Goal: Transaction & Acquisition: Purchase product/service

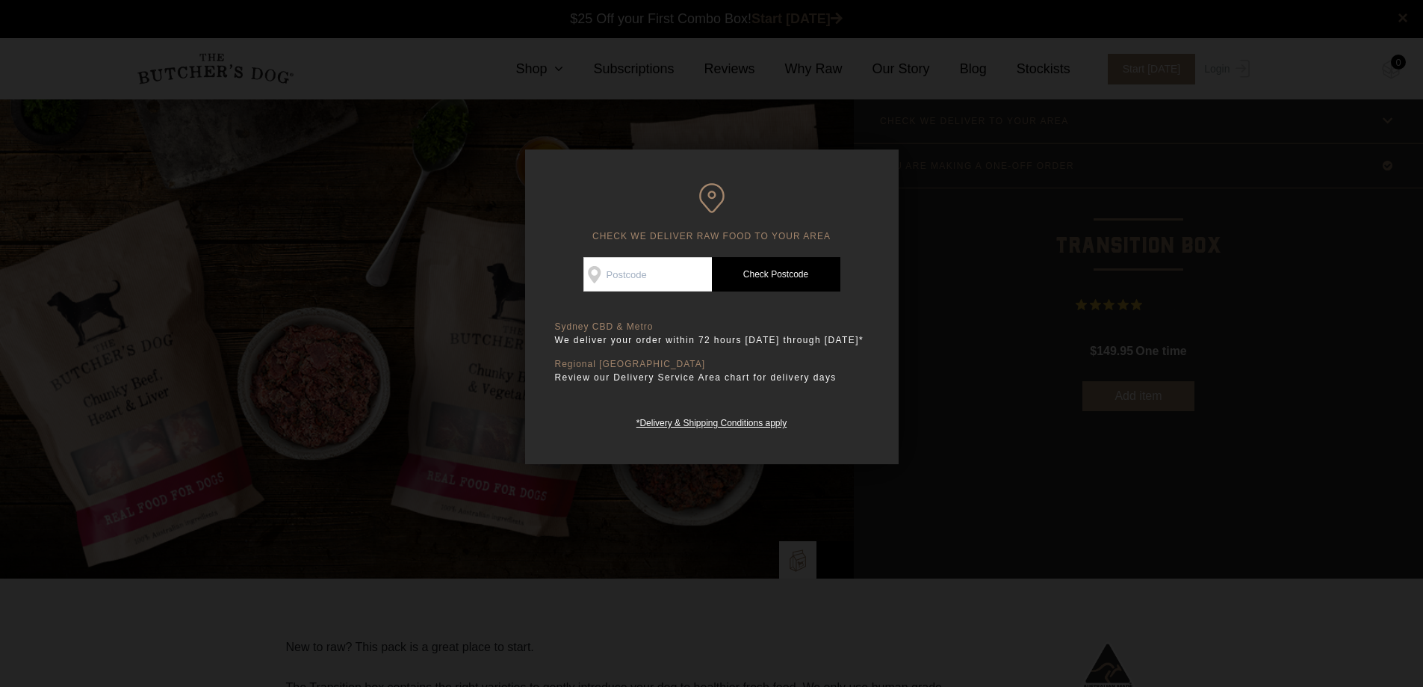
click at [911, 164] on div at bounding box center [711, 343] width 1423 height 687
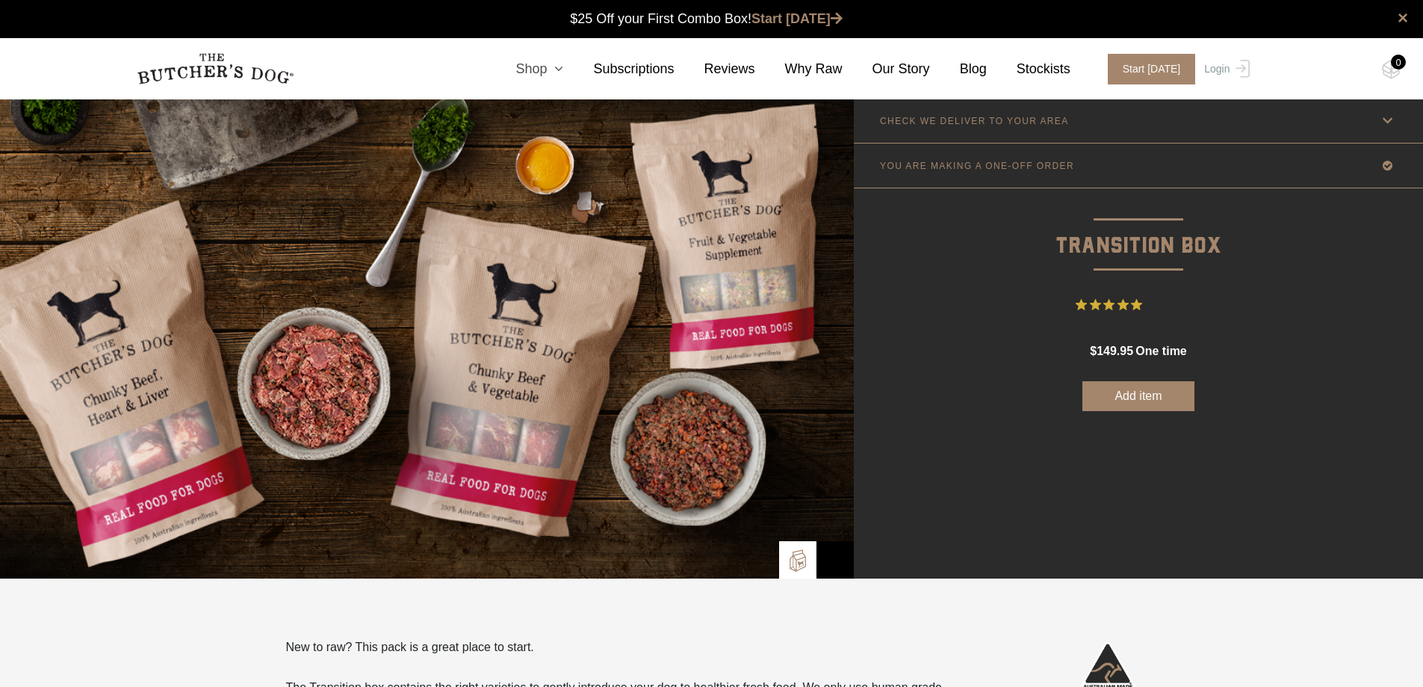
click at [560, 61] on link "Shop" at bounding box center [525, 69] width 78 height 20
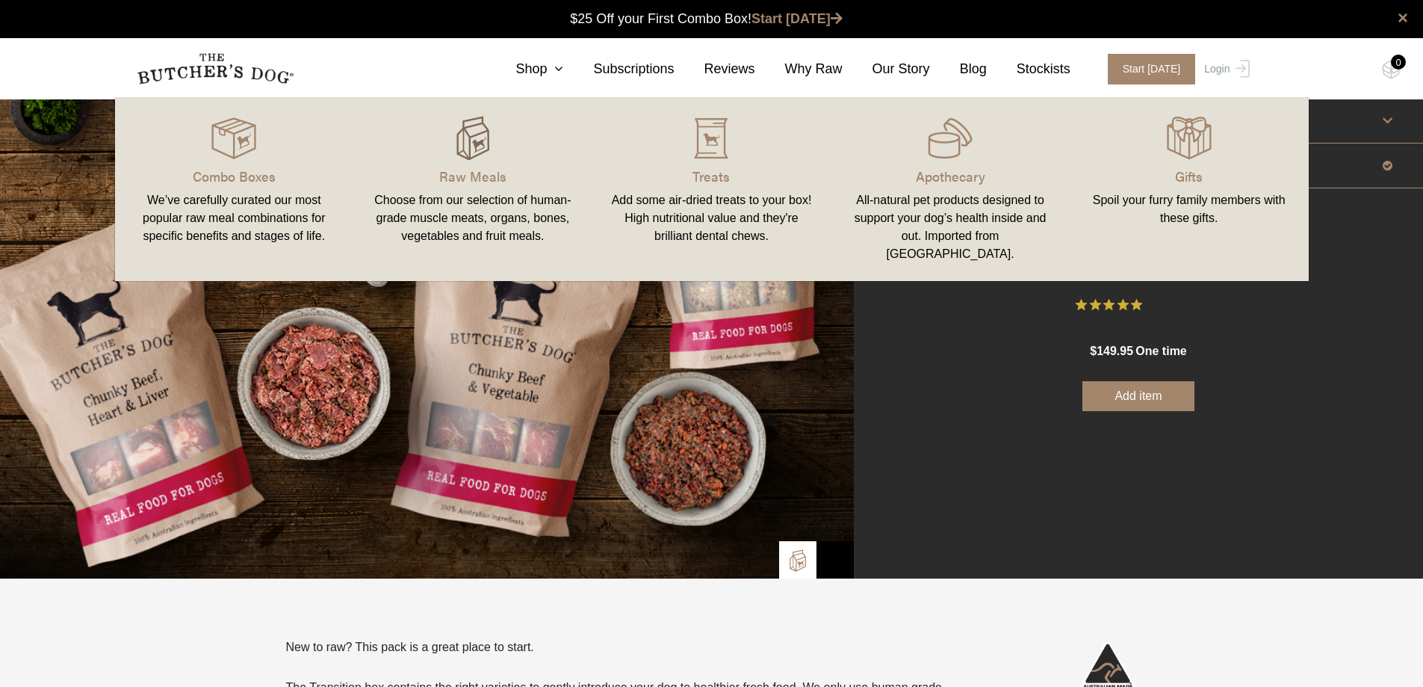
click at [473, 157] on img at bounding box center [472, 138] width 45 height 45
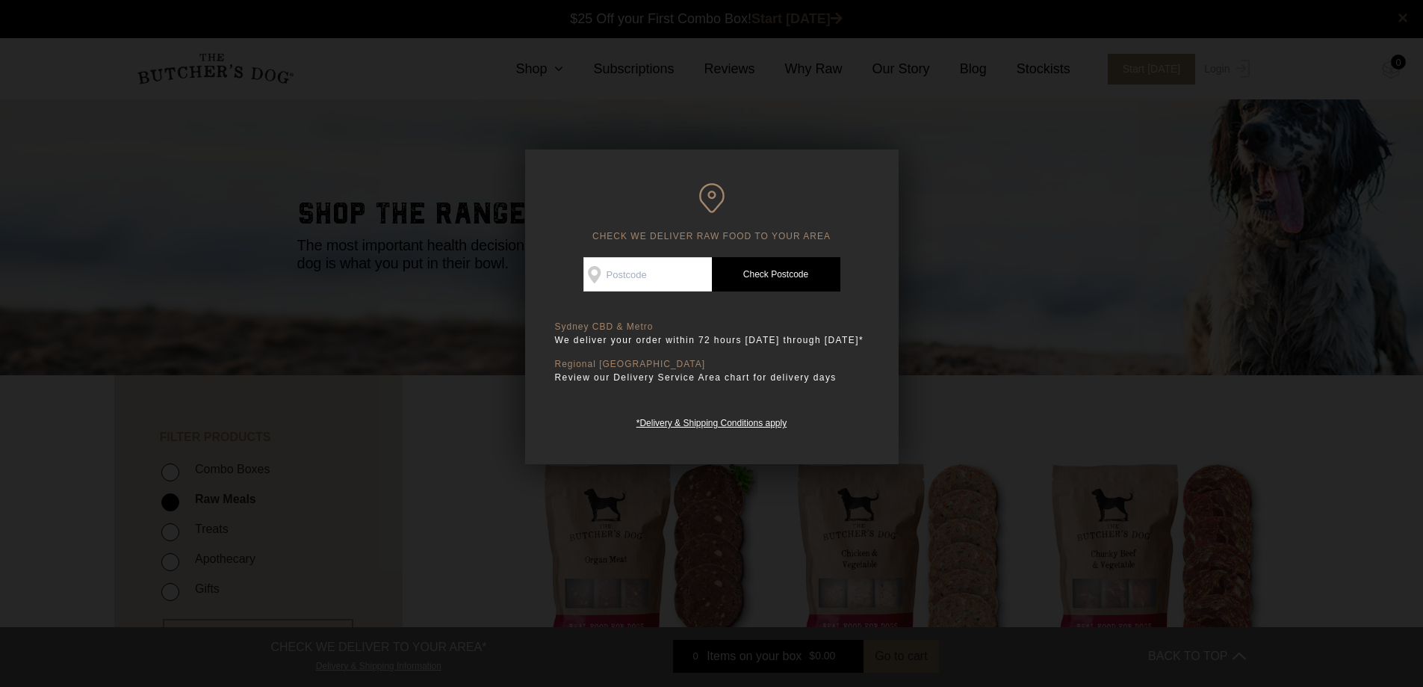
click at [994, 163] on div at bounding box center [711, 343] width 1423 height 687
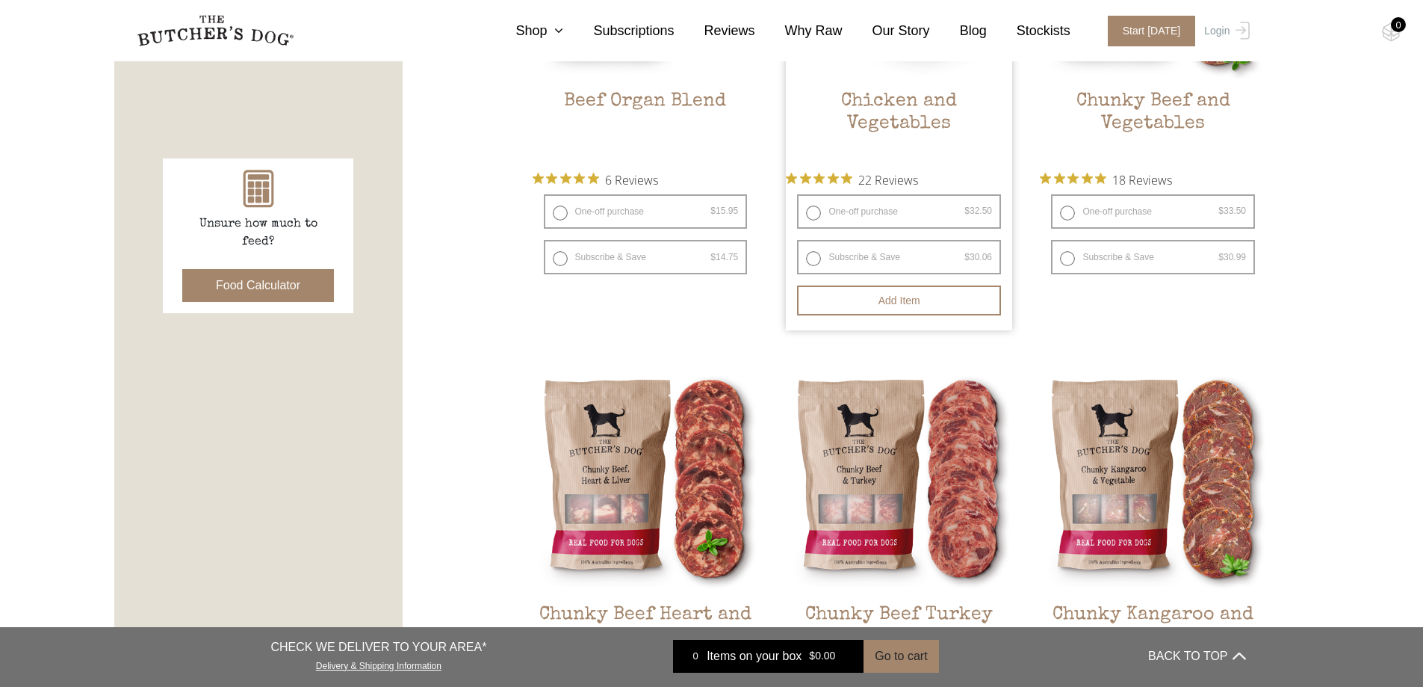
scroll to position [896, 0]
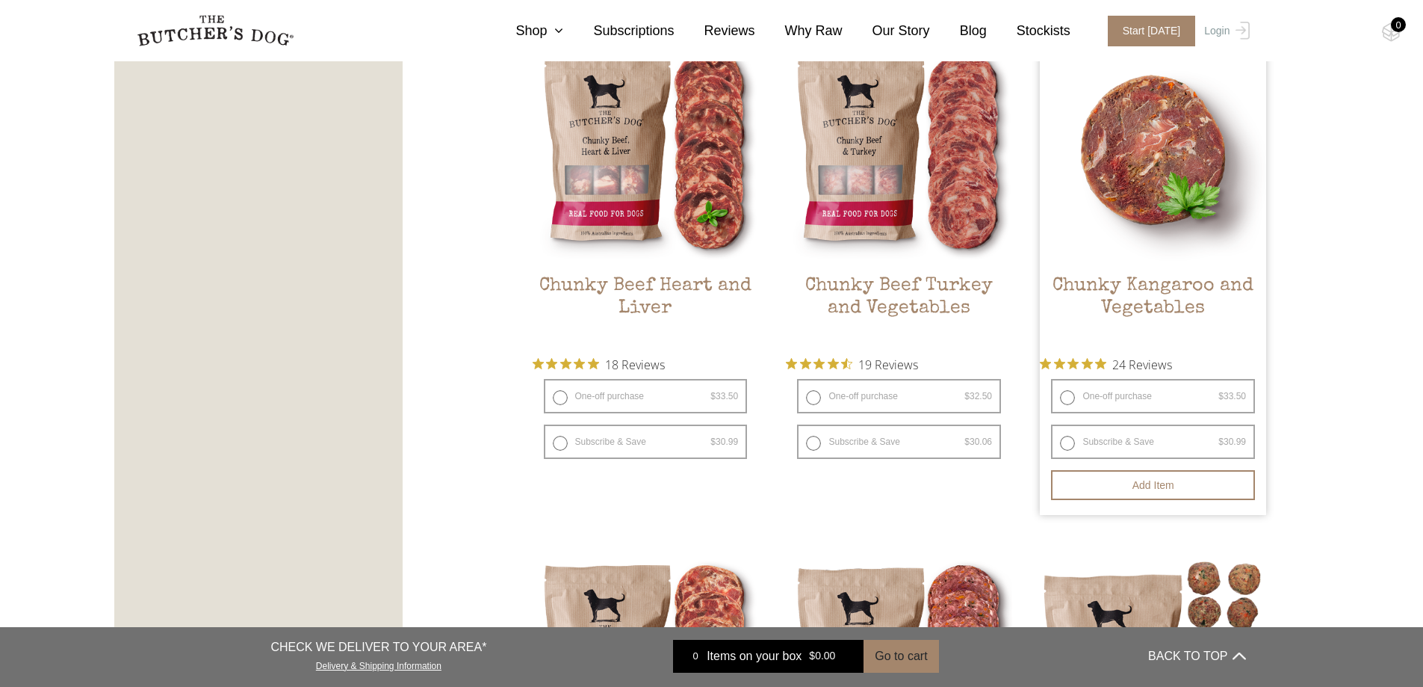
click at [1203, 312] on h2 "Chunky Kangaroo and Vegetables" at bounding box center [1153, 310] width 226 height 70
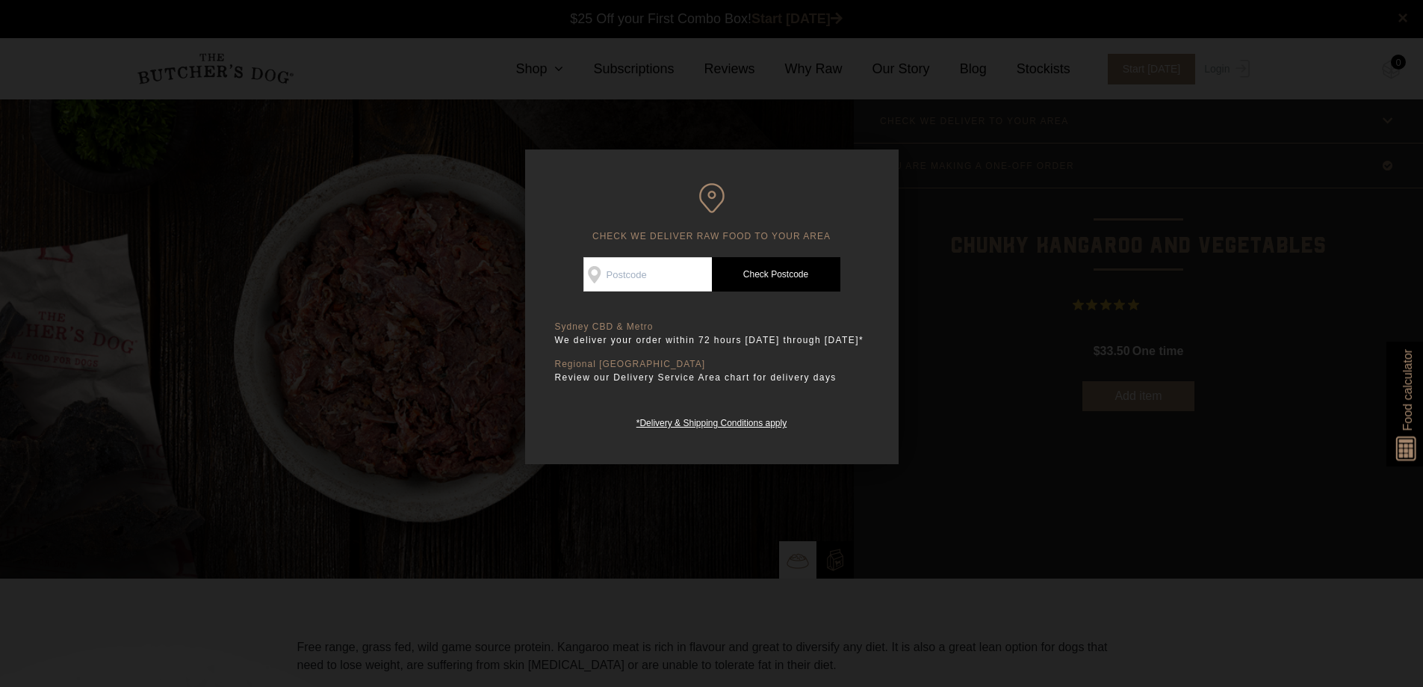
click at [952, 208] on div at bounding box center [711, 343] width 1423 height 687
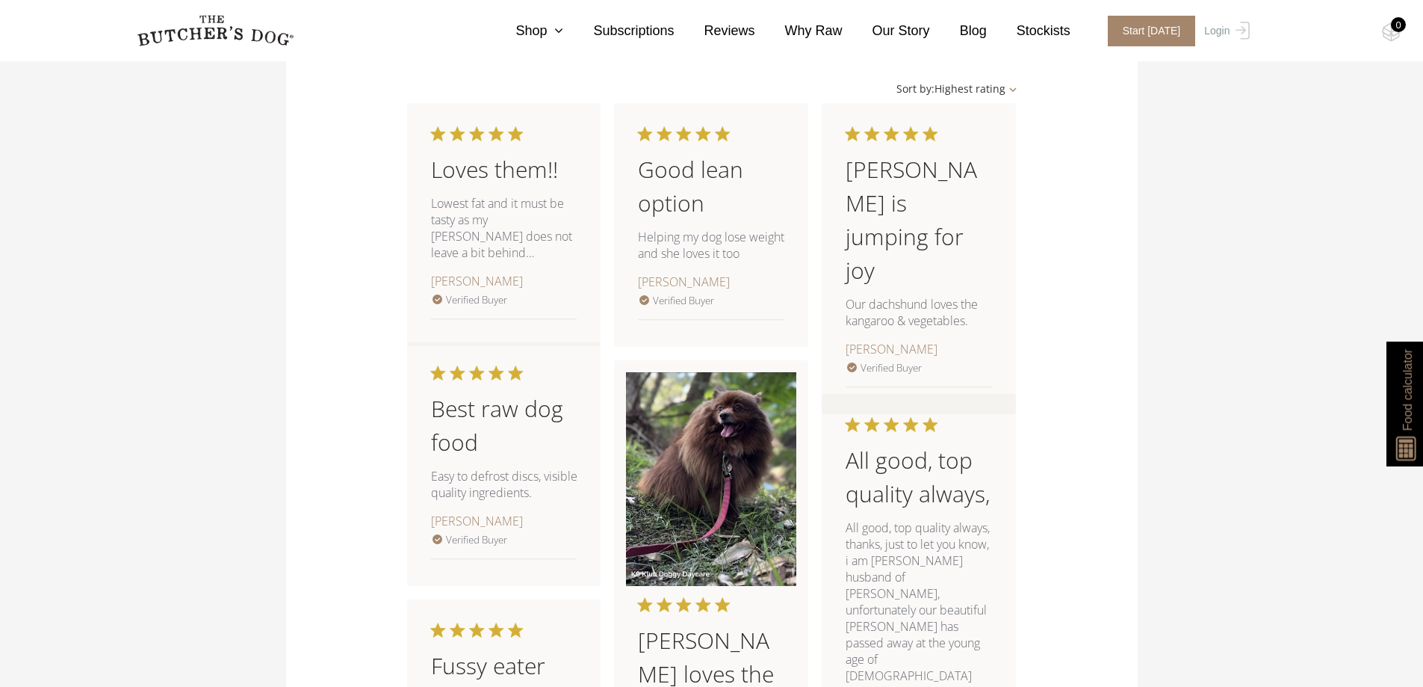
scroll to position [1718, 0]
